Goal: Information Seeking & Learning: Check status

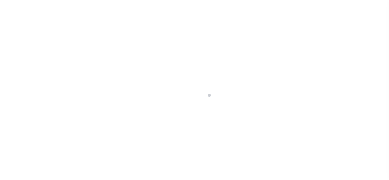
select select
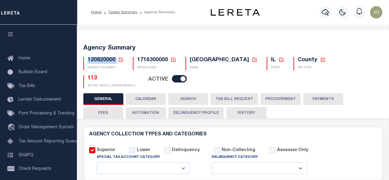
drag, startPoint x: 116, startPoint y: 59, endPoint x: 88, endPoint y: 61, distance: 28.0
click at [88, 61] on h5 "120820000 Agency Number Edit Cancel Ok Cancel Ok" at bounding box center [106, 60] width 36 height 7
copy h5 "120820000"
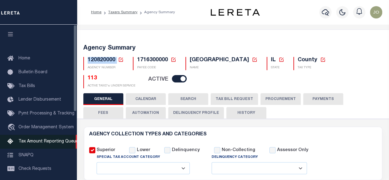
click at [42, 140] on link "Tax Amount Reporting Queue" at bounding box center [38, 142] width 77 height 14
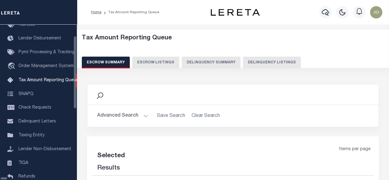
scroll to position [63, 0]
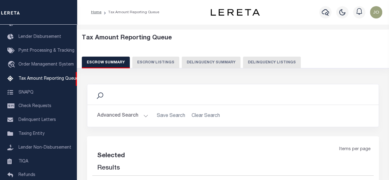
select select "100"
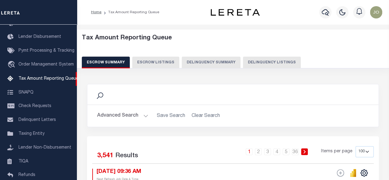
click at [217, 62] on button "Delinquency Summary" at bounding box center [211, 63] width 59 height 12
select select
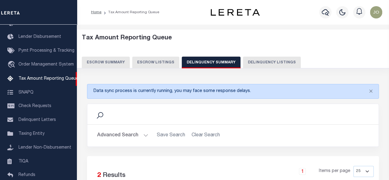
scroll to position [31, 0]
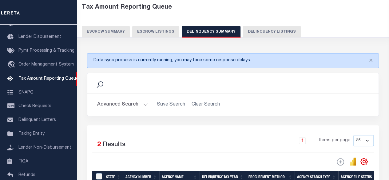
click at [132, 106] on button "Advanced Search" at bounding box center [122, 105] width 51 height 12
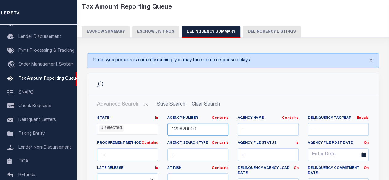
click at [209, 129] on input "120820000" at bounding box center [197, 129] width 61 height 13
paste input "text"
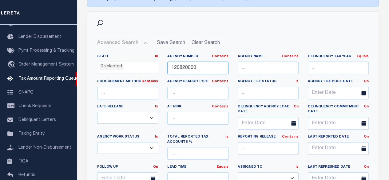
scroll to position [123, 0]
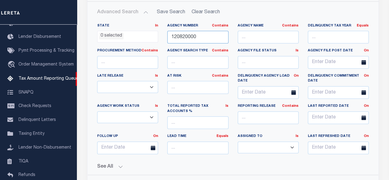
type input "120820000"
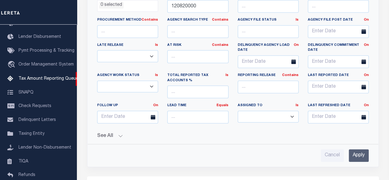
click at [359, 158] on input "Apply" at bounding box center [359, 155] width 20 height 13
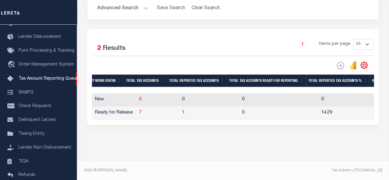
scroll to position [0, 511]
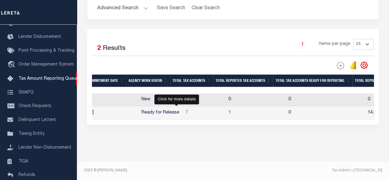
click at [185, 110] on span "7" at bounding box center [186, 112] width 2 height 4
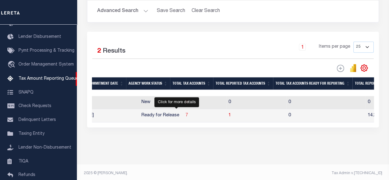
select select "100"
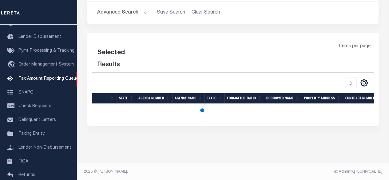
select select "100"
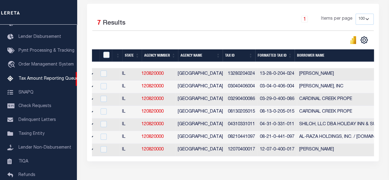
scroll to position [0, 0]
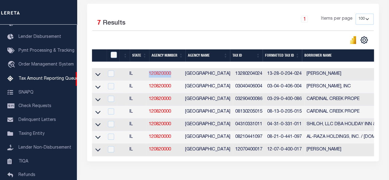
drag, startPoint x: 180, startPoint y: 74, endPoint x: 152, endPoint y: 76, distance: 28.1
click at [152, 76] on td "120820000" at bounding box center [164, 74] width 36 height 13
checkbox input "true"
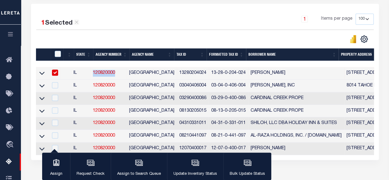
copy link "120820000"
click at [225, 38] on div "CSV Export Selected Print Show Filter Show Search Columns 0: 1: 2:" at bounding box center [289, 39] width 169 height 9
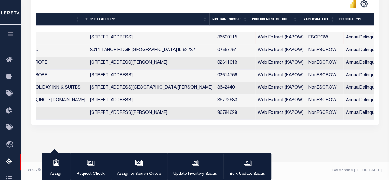
scroll to position [0, 244]
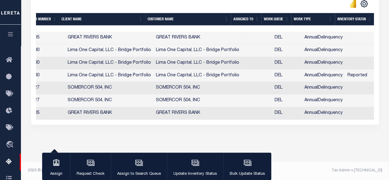
click at [293, 141] on div "Data sync process is currently running, you may face some response delays. Sear…" at bounding box center [205, 16] width 356 height 254
